Goal: Navigation & Orientation: Find specific page/section

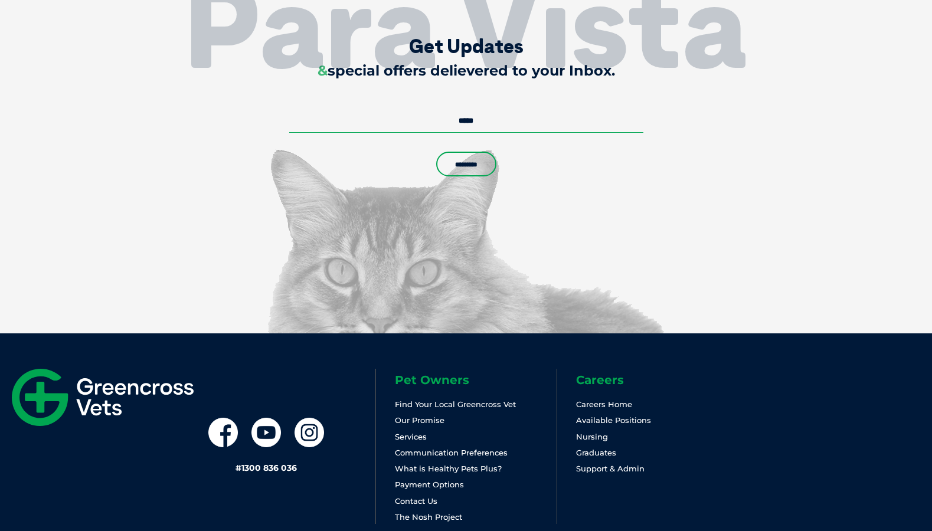
scroll to position [3484, 0]
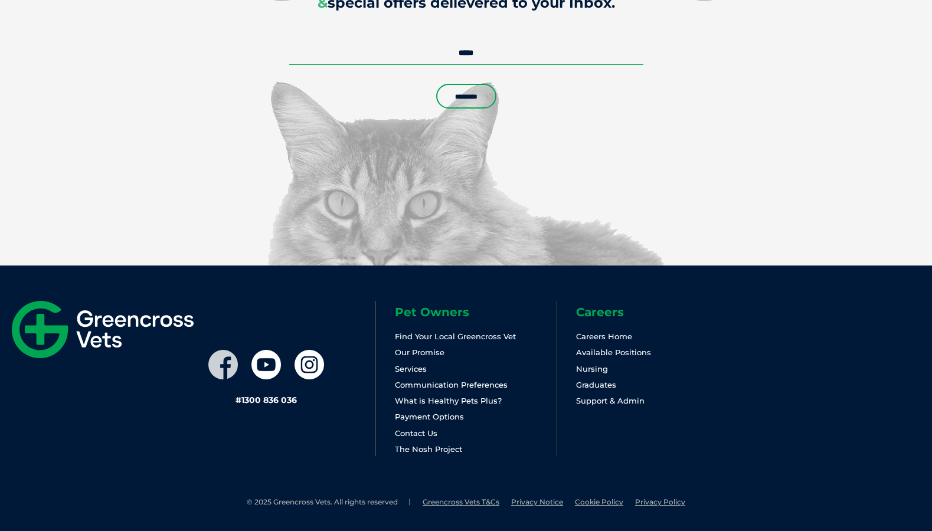
click at [217, 367] on icon at bounding box center [223, 365] width 30 height 30
